Goal: Transaction & Acquisition: Purchase product/service

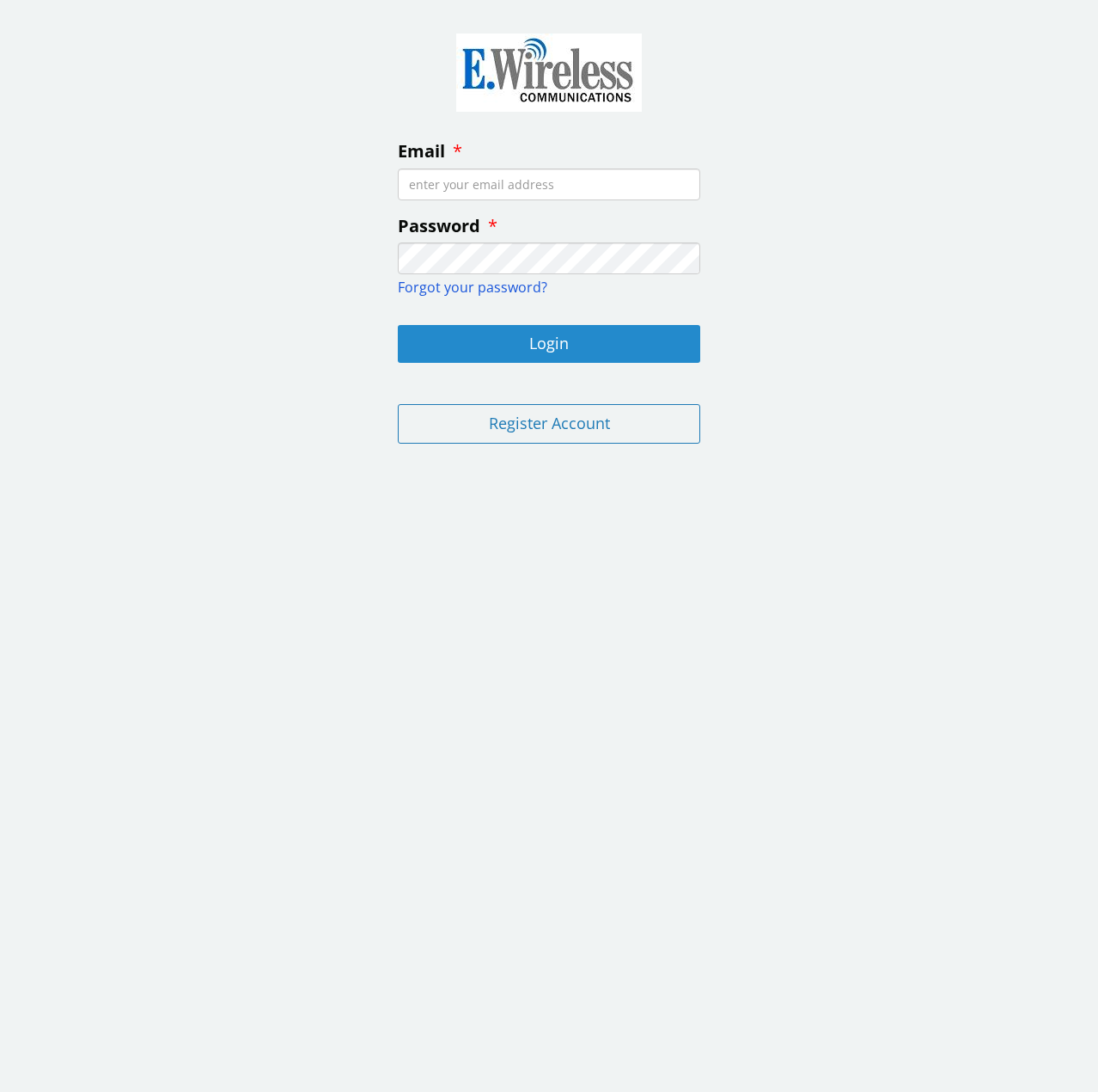
type input "[EMAIL_ADDRESS][DOMAIN_NAME]"
click at [534, 340] on button "Login" at bounding box center [549, 344] width 303 height 38
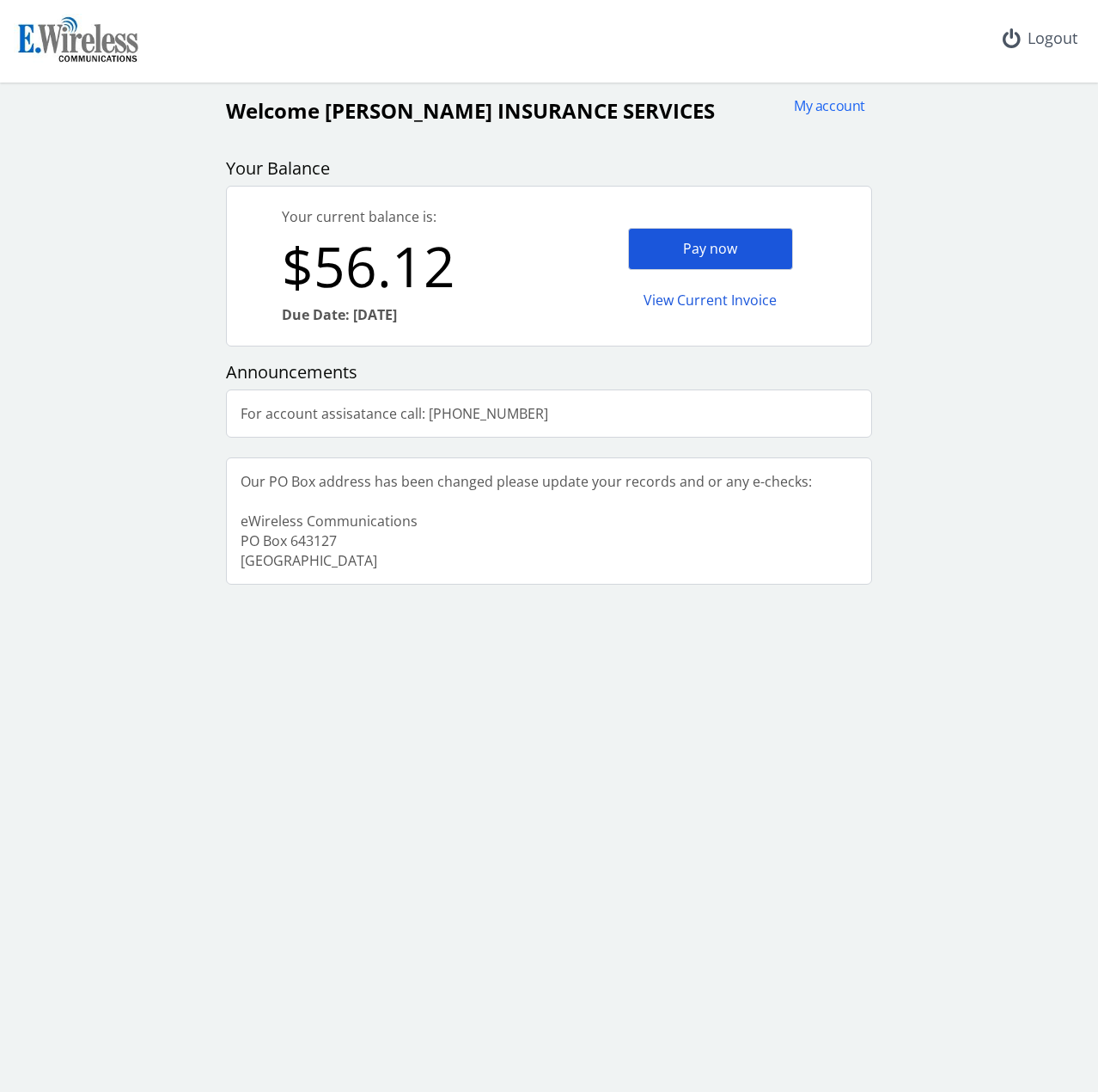
click at [727, 257] on div "Pay now" at bounding box center [710, 248] width 165 height 42
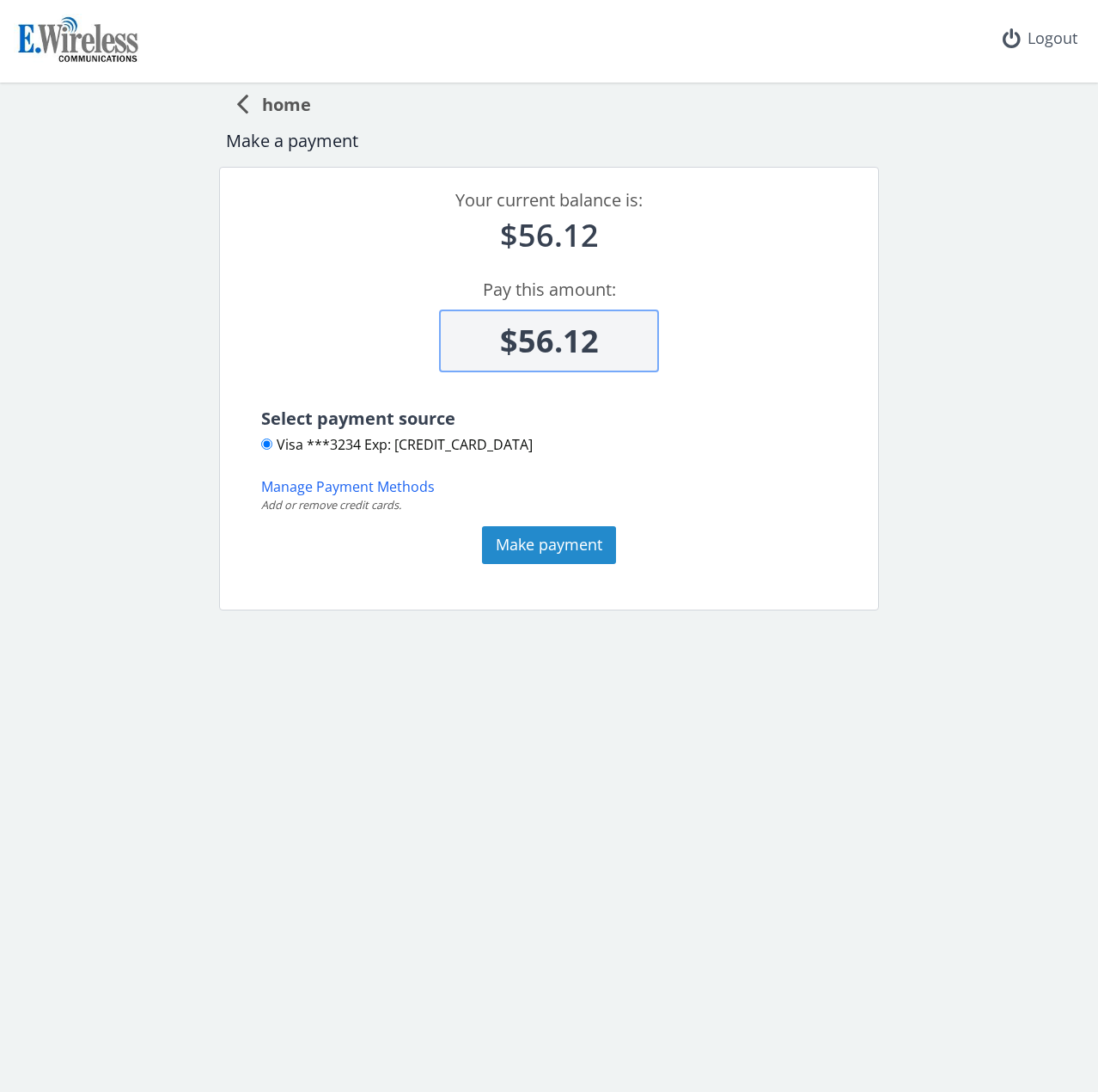
click at [567, 551] on button "Make payment" at bounding box center [549, 545] width 134 height 38
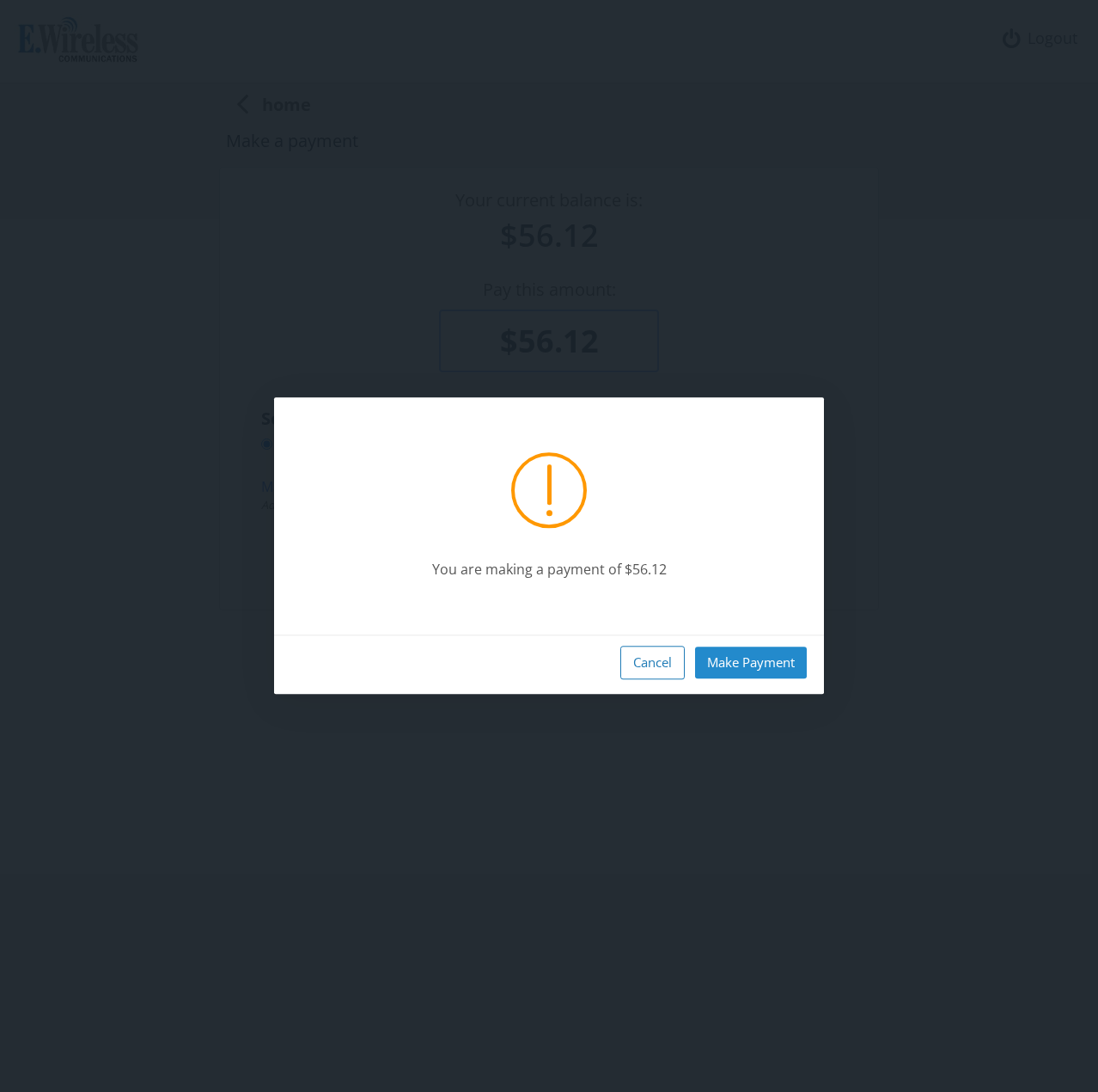
click at [762, 665] on button "Make Payment" at bounding box center [751, 662] width 112 height 31
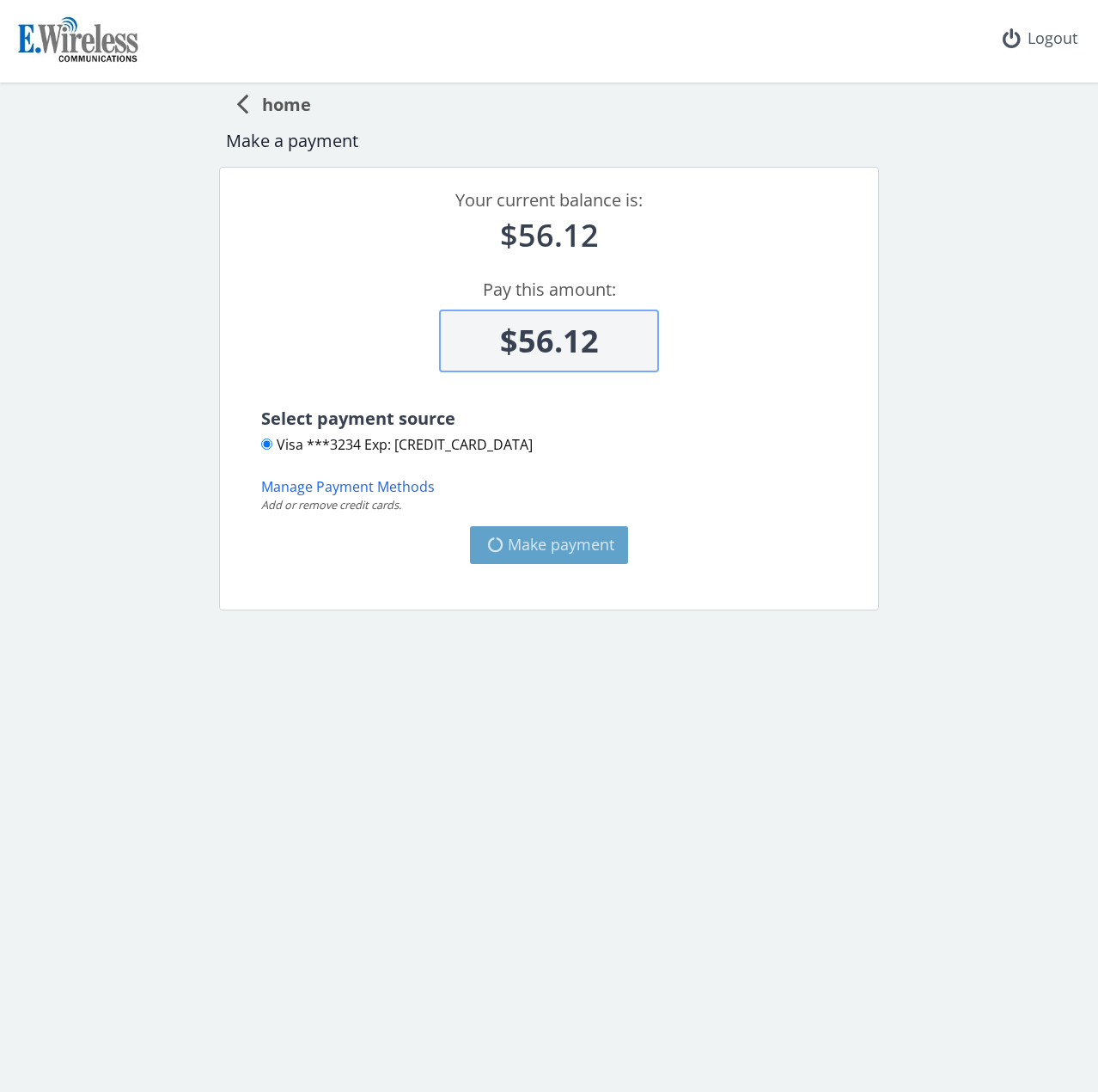
type input "$0"
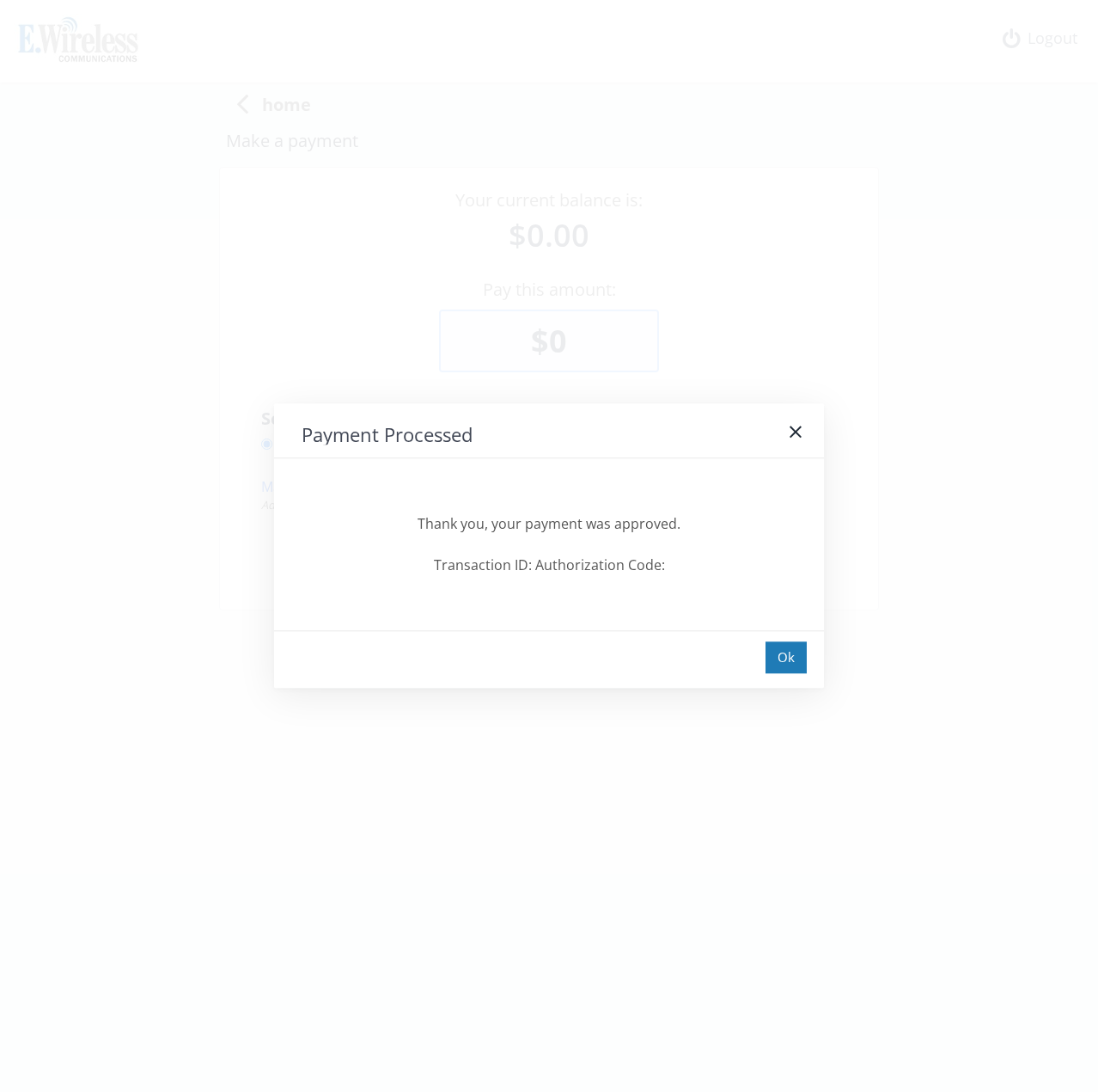
click at [807, 661] on div "Ok" at bounding box center [549, 659] width 550 height 57
click at [783, 650] on div "Ok" at bounding box center [786, 657] width 42 height 31
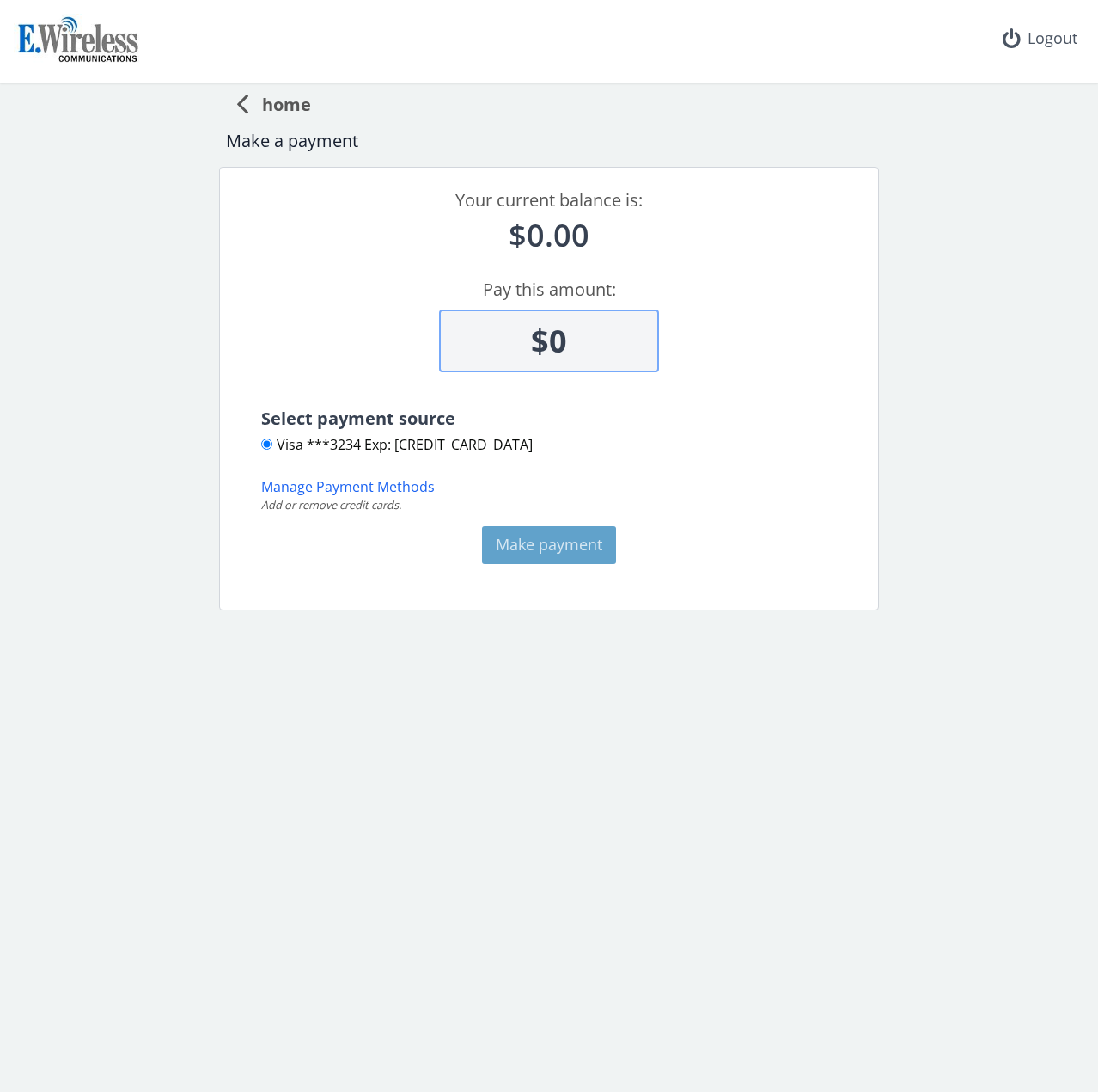
click at [271, 107] on span "home" at bounding box center [280, 102] width 63 height 31
